Goal: Check status: Check status

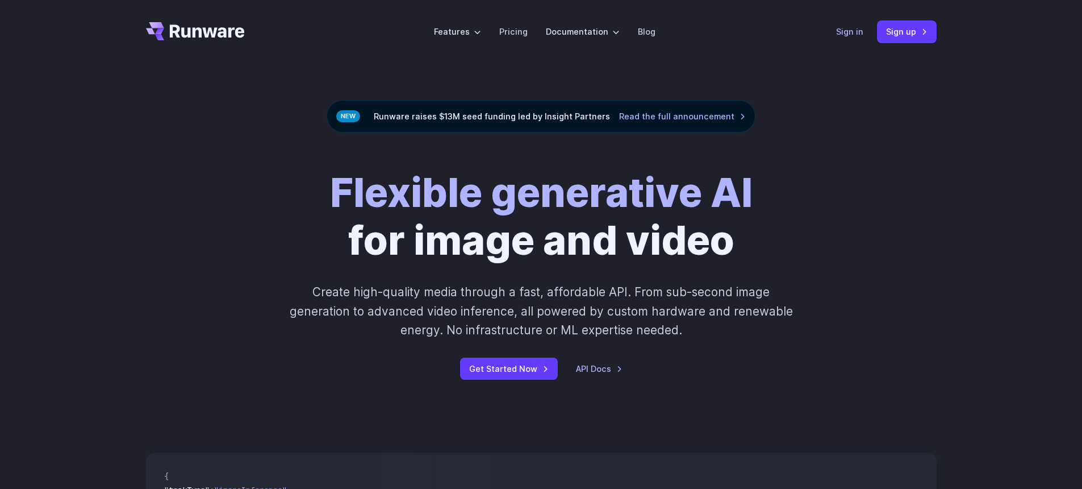
click at [839, 30] on link "Sign in" at bounding box center [849, 31] width 27 height 13
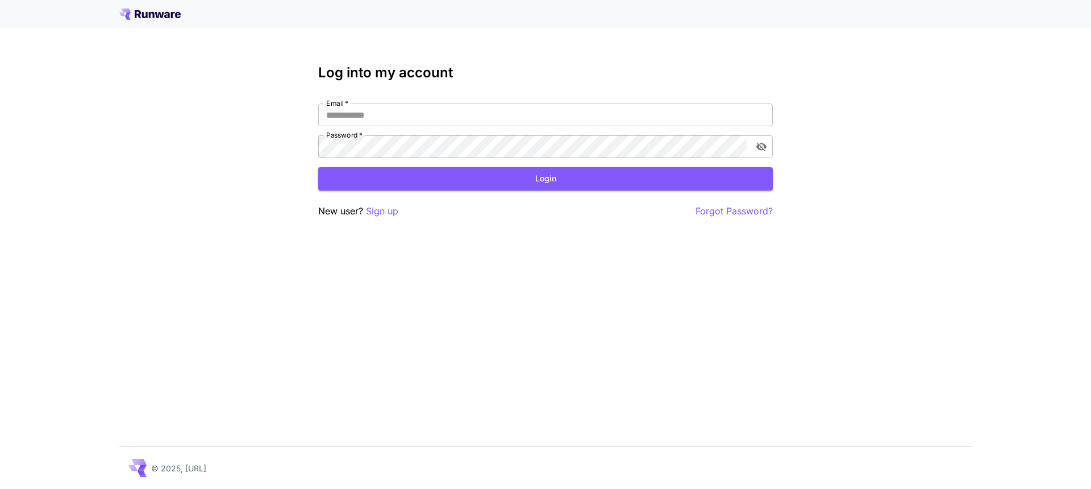
type input "**********"
click at [497, 177] on button "Login" at bounding box center [545, 178] width 455 height 23
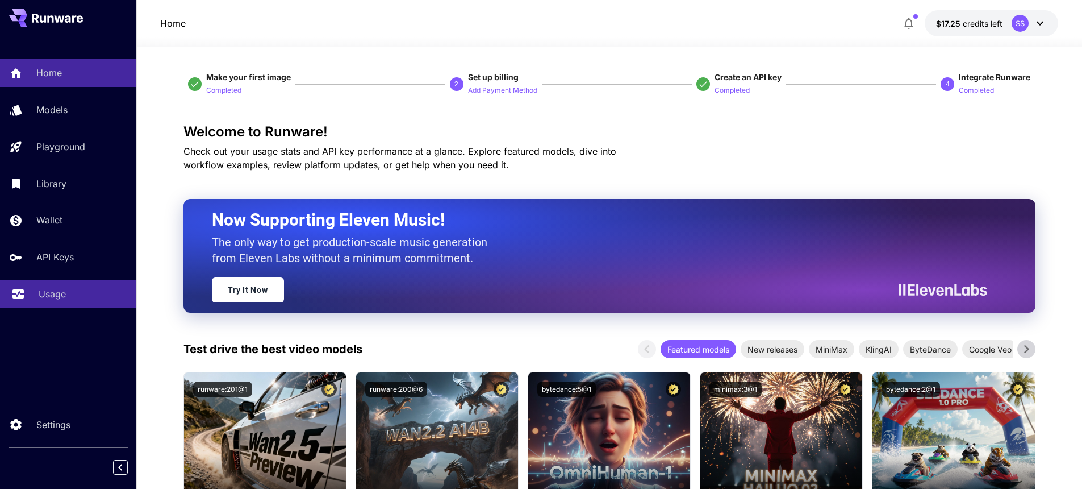
click at [53, 296] on p "Usage" at bounding box center [52, 294] width 27 height 14
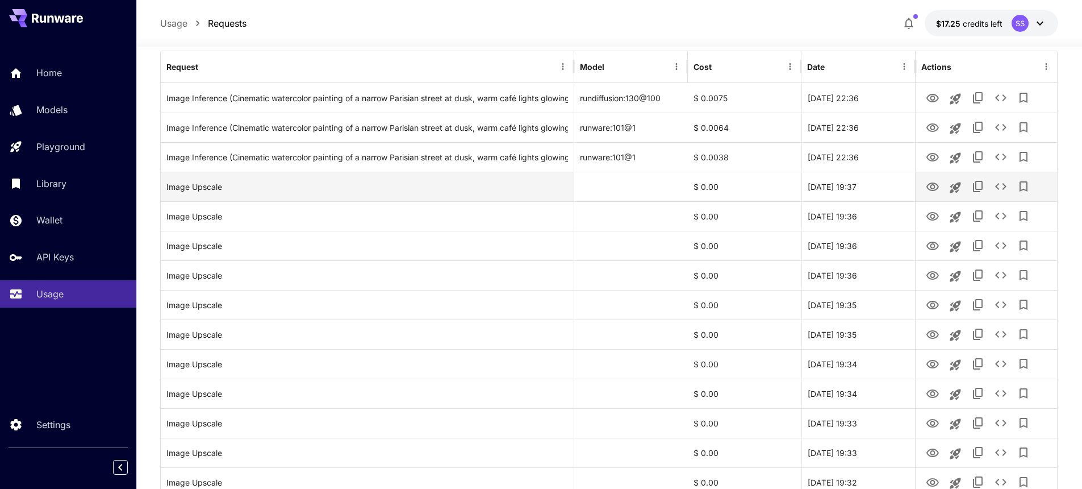
scroll to position [219, 0]
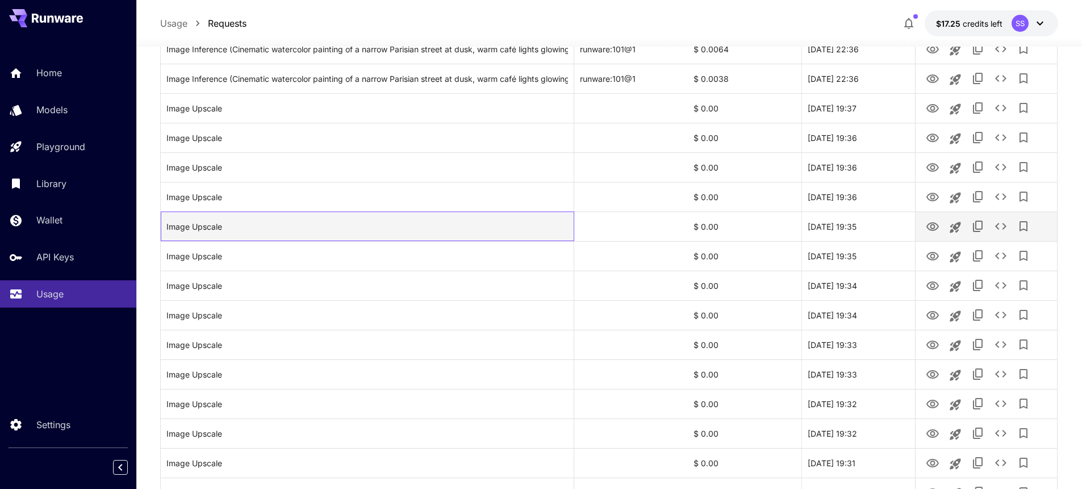
click at [351, 212] on div "Image Upscale" at bounding box center [367, 226] width 402 height 29
click at [931, 228] on icon "View" at bounding box center [933, 227] width 14 height 14
